Goal: Check status

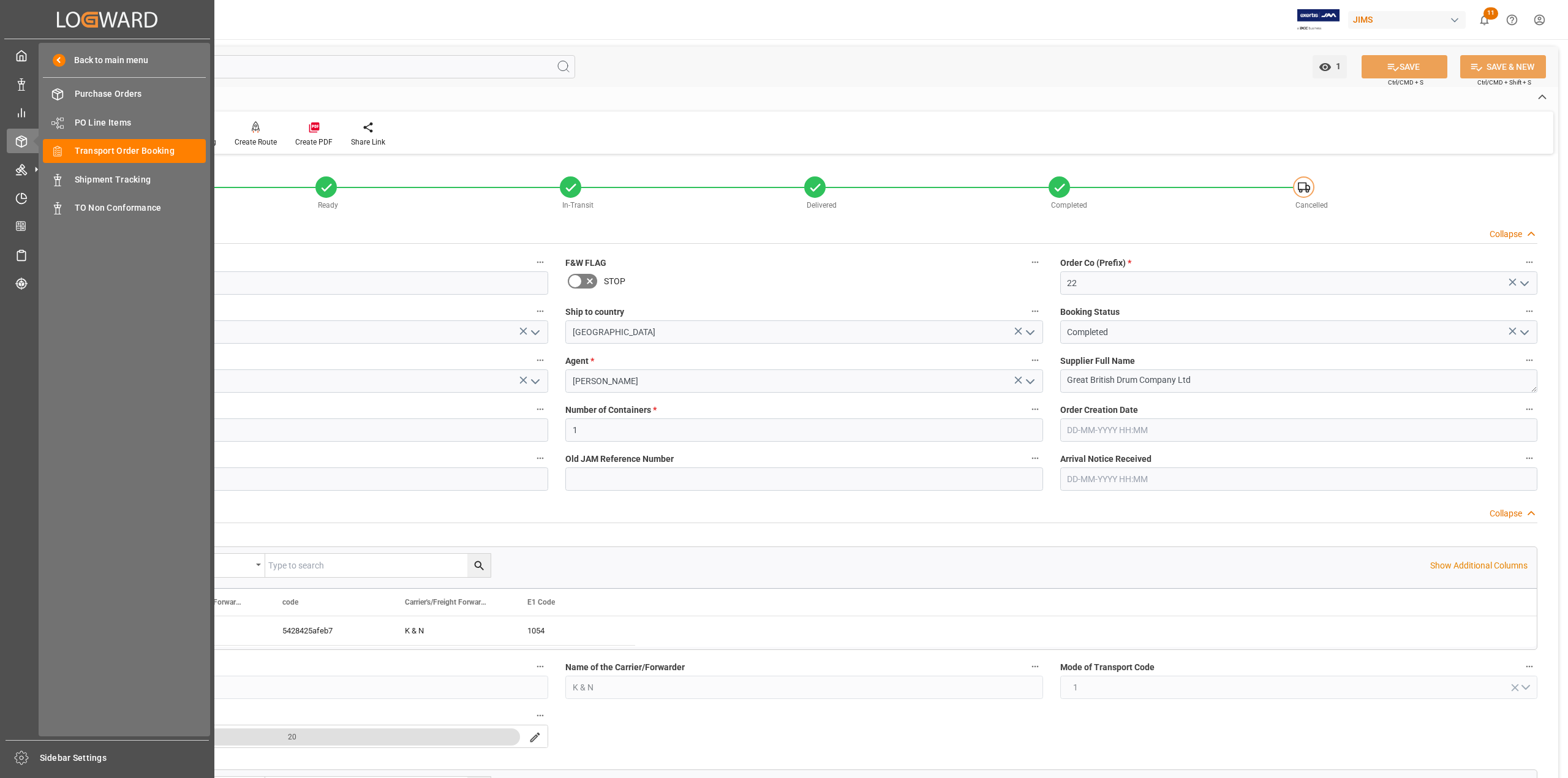
scroll to position [572, 0]
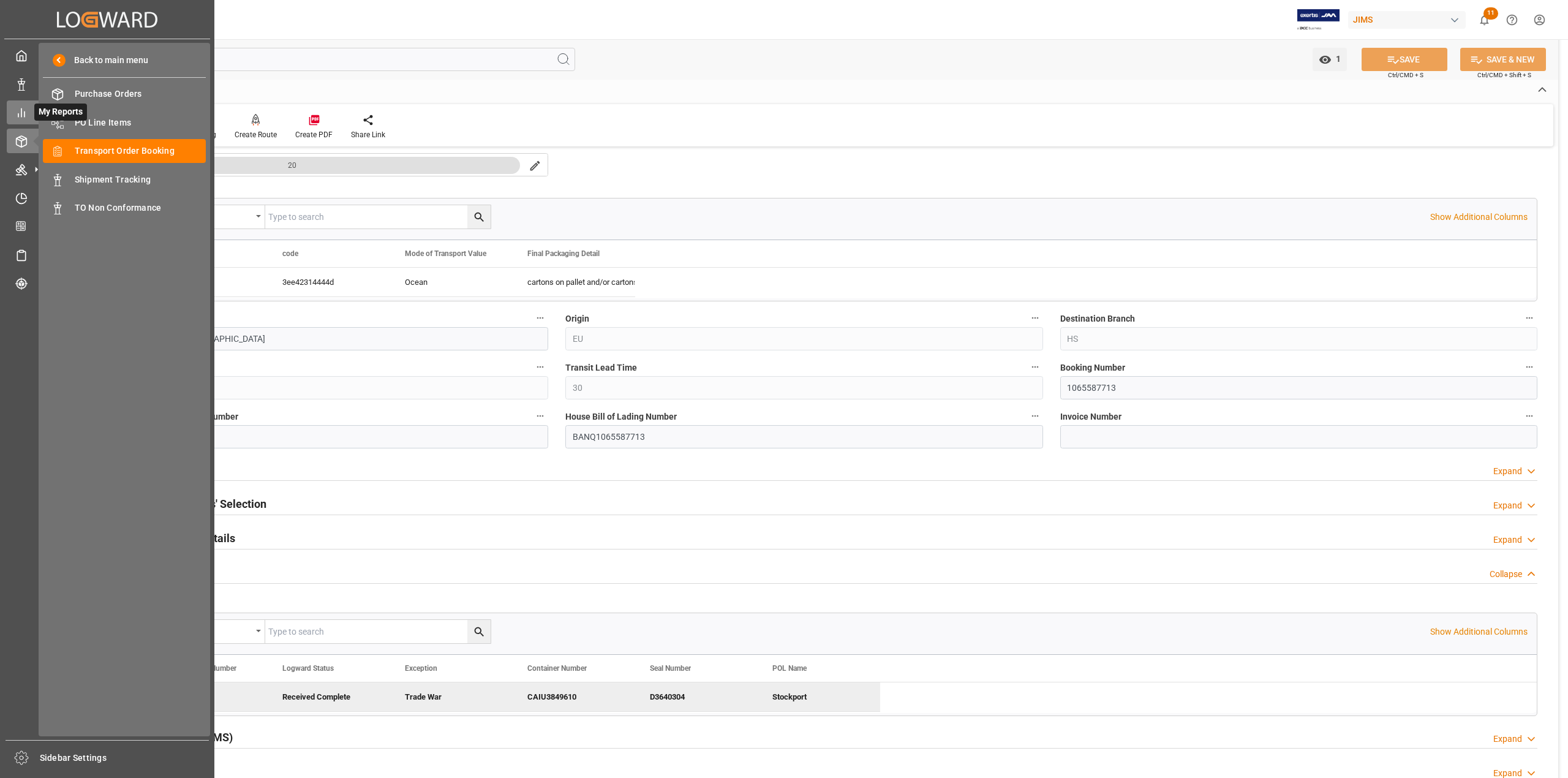
click at [13, 111] on div at bounding box center [16, 112] width 21 height 13
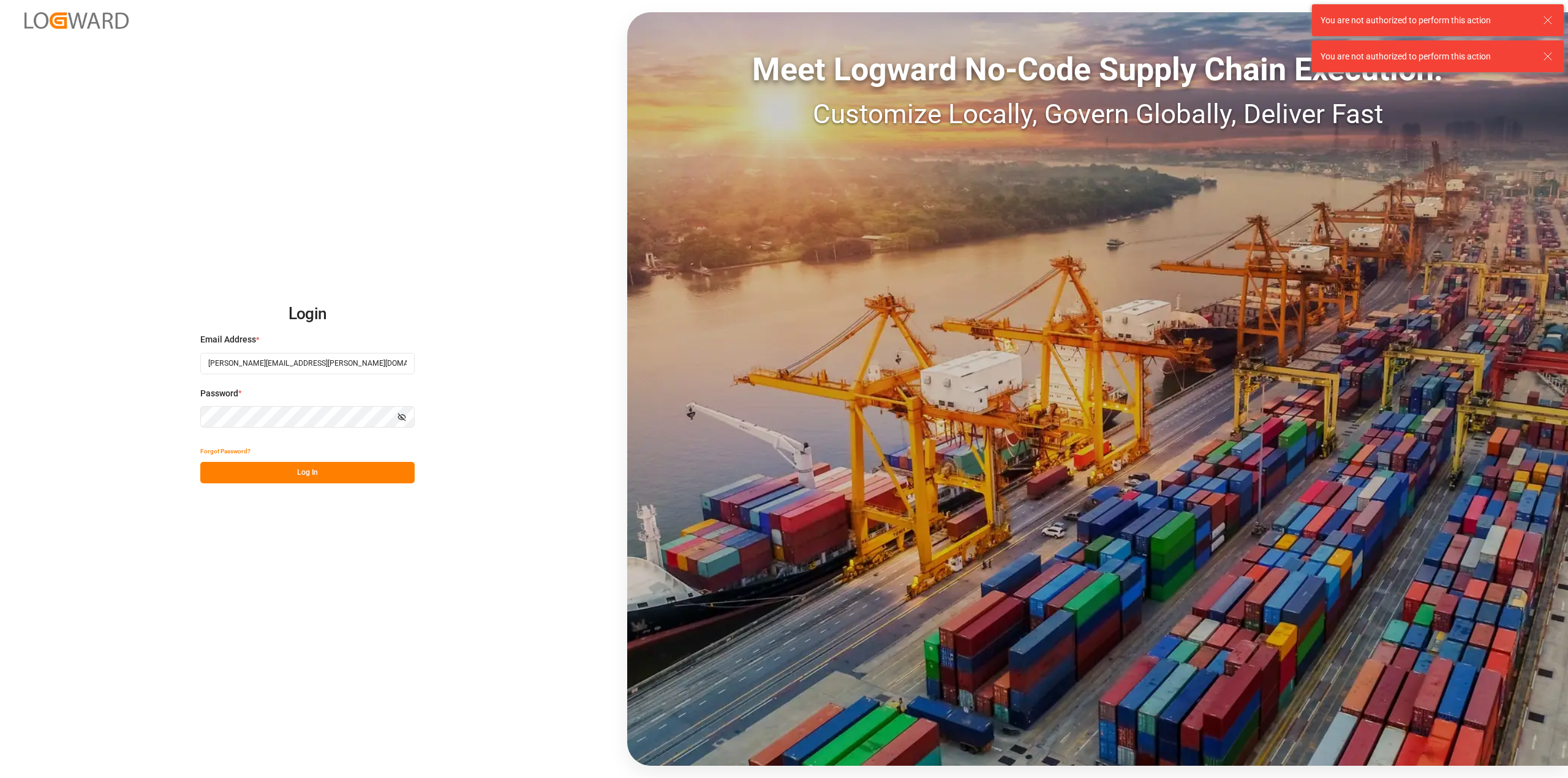
click at [343, 473] on button "Log In" at bounding box center [307, 472] width 214 height 22
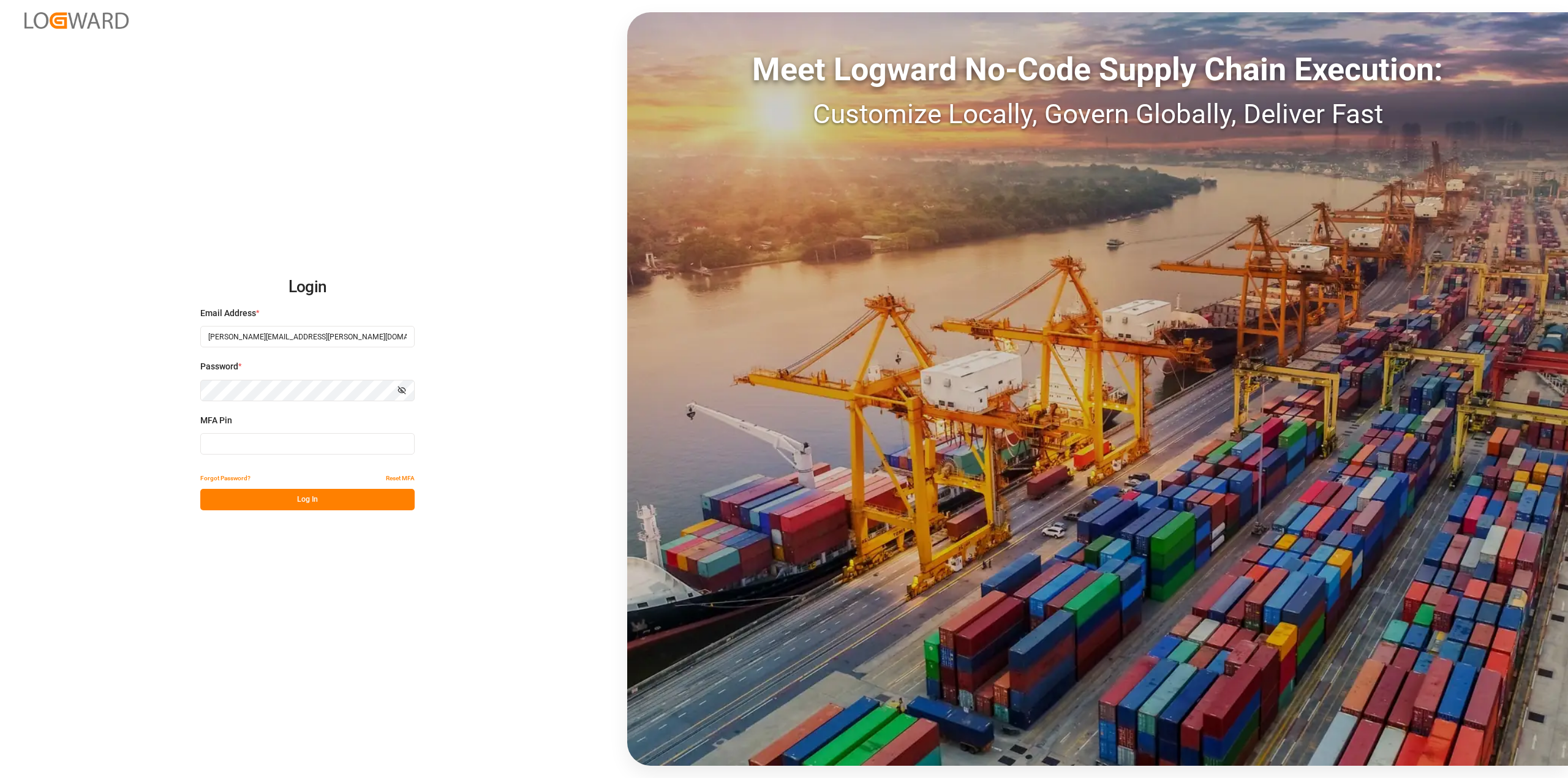
click at [296, 447] on input at bounding box center [307, 444] width 214 height 22
type input "686370"
click at [319, 491] on button "Log In" at bounding box center [307, 500] width 214 height 22
click at [299, 437] on input "686370" at bounding box center [307, 444] width 214 height 22
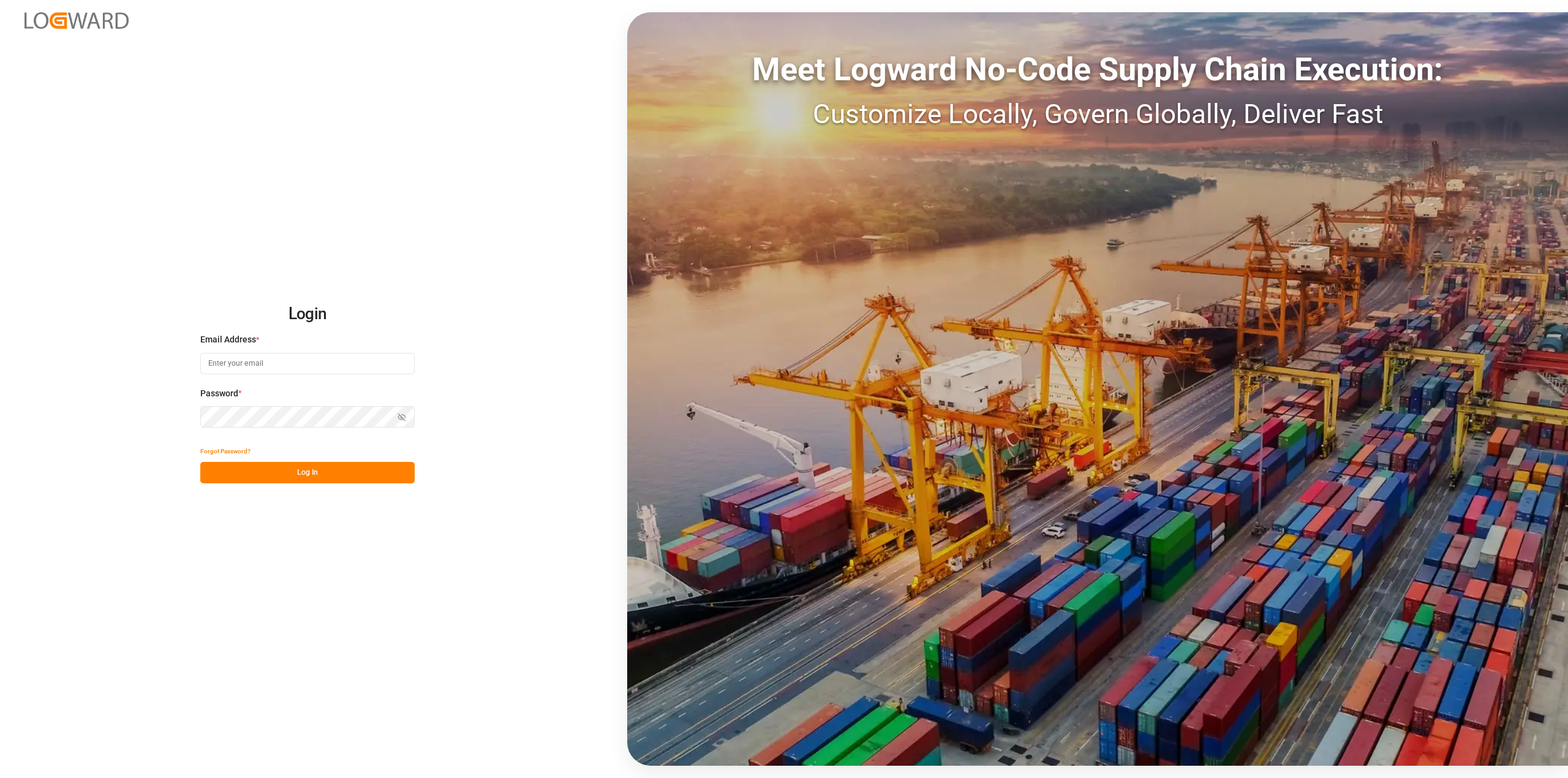
type input "[PERSON_NAME][EMAIL_ADDRESS][PERSON_NAME][DOMAIN_NAME]"
click at [325, 472] on button "Log In" at bounding box center [307, 472] width 214 height 22
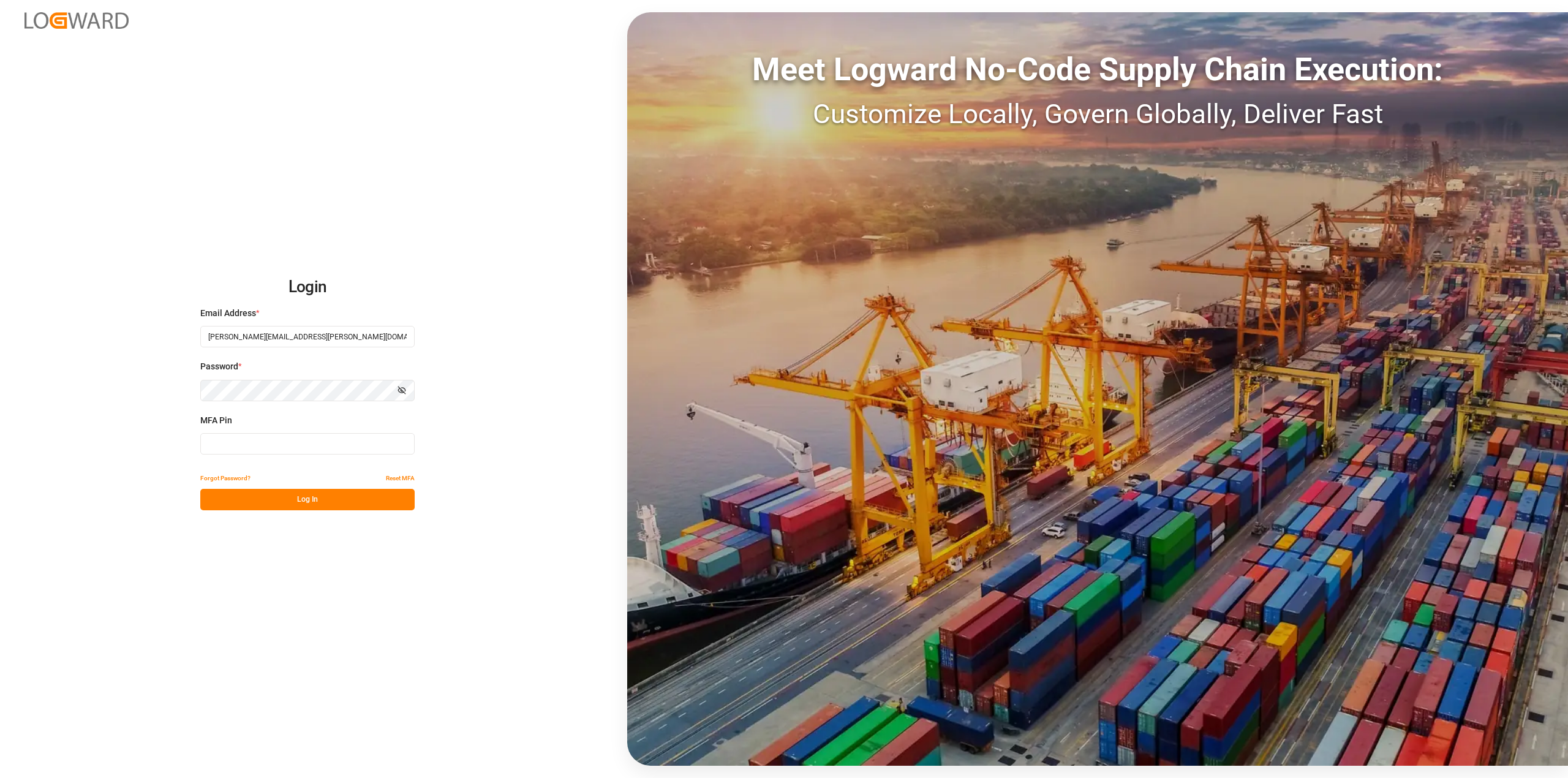
click at [325, 447] on input at bounding box center [307, 444] width 214 height 22
type input "686370"
click at [331, 503] on button "Log In" at bounding box center [307, 500] width 214 height 22
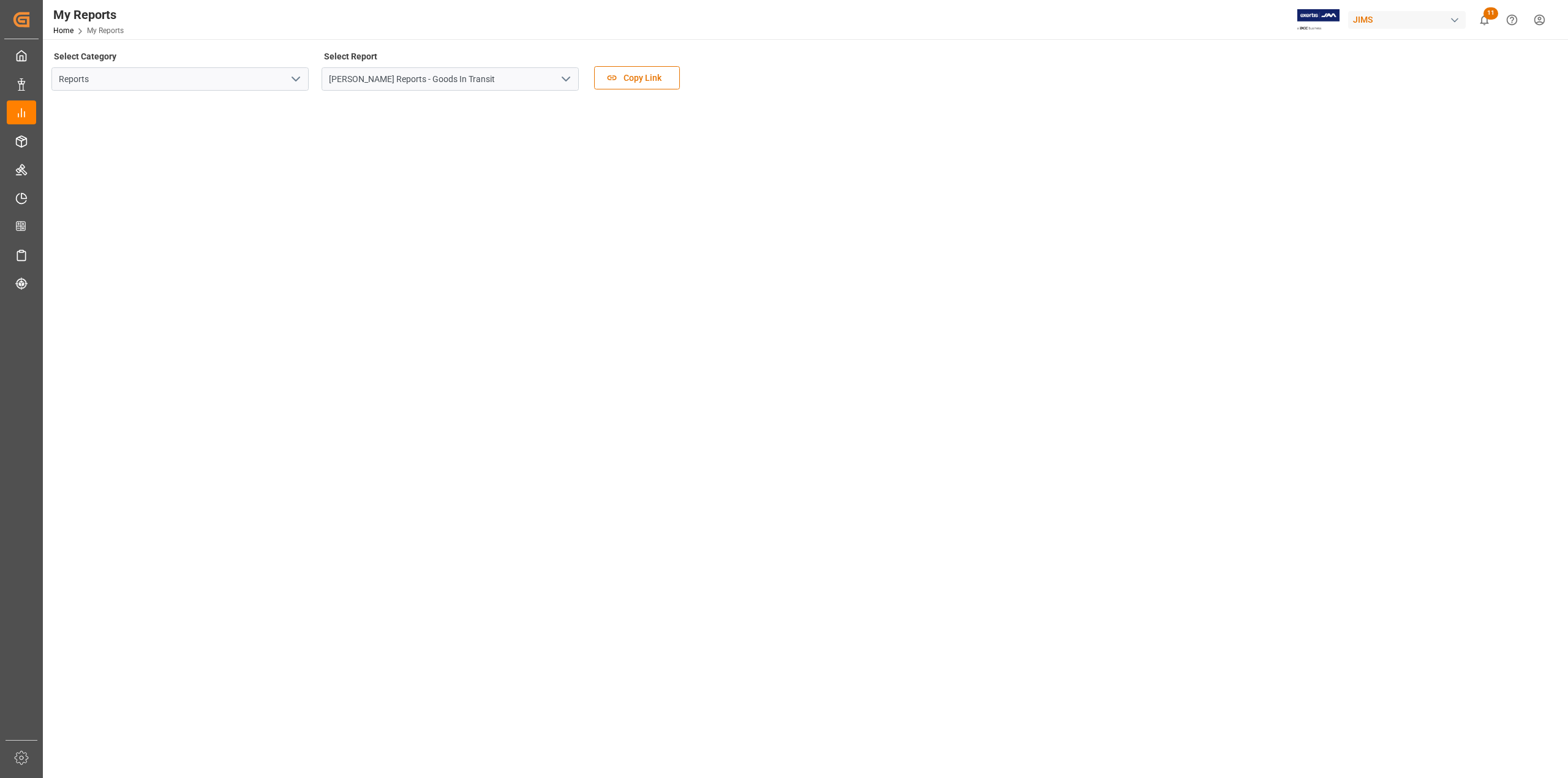
click at [302, 83] on icon "open menu" at bounding box center [295, 79] width 15 height 15
click at [247, 149] on div "Transport" at bounding box center [180, 161] width 256 height 27
click at [557, 78] on button "open menu" at bounding box center [565, 79] width 18 height 19
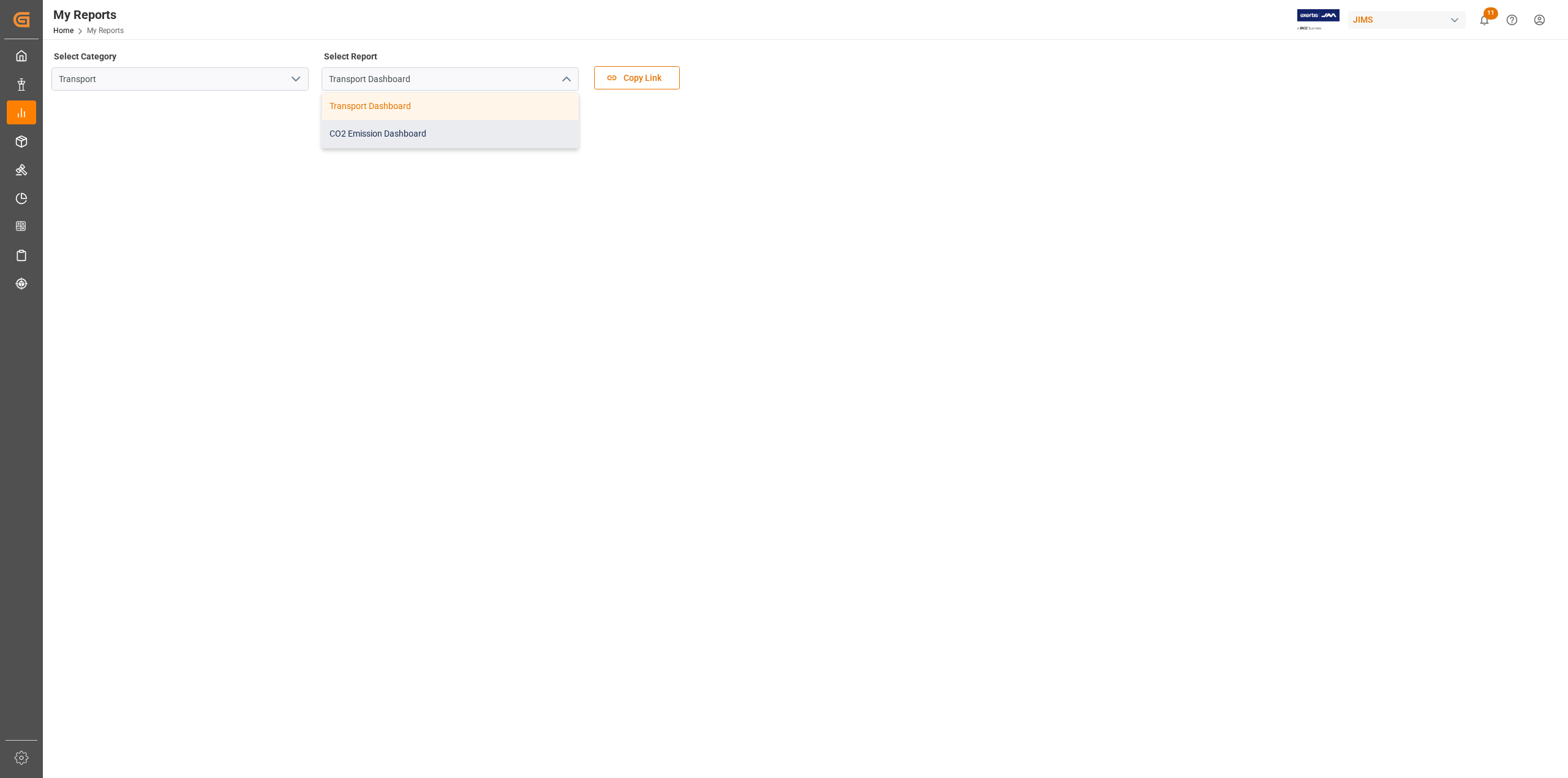
click at [522, 132] on div "CO2 Emission Dashboard" at bounding box center [449, 134] width 256 height 27
